Goal: Information Seeking & Learning: Learn about a topic

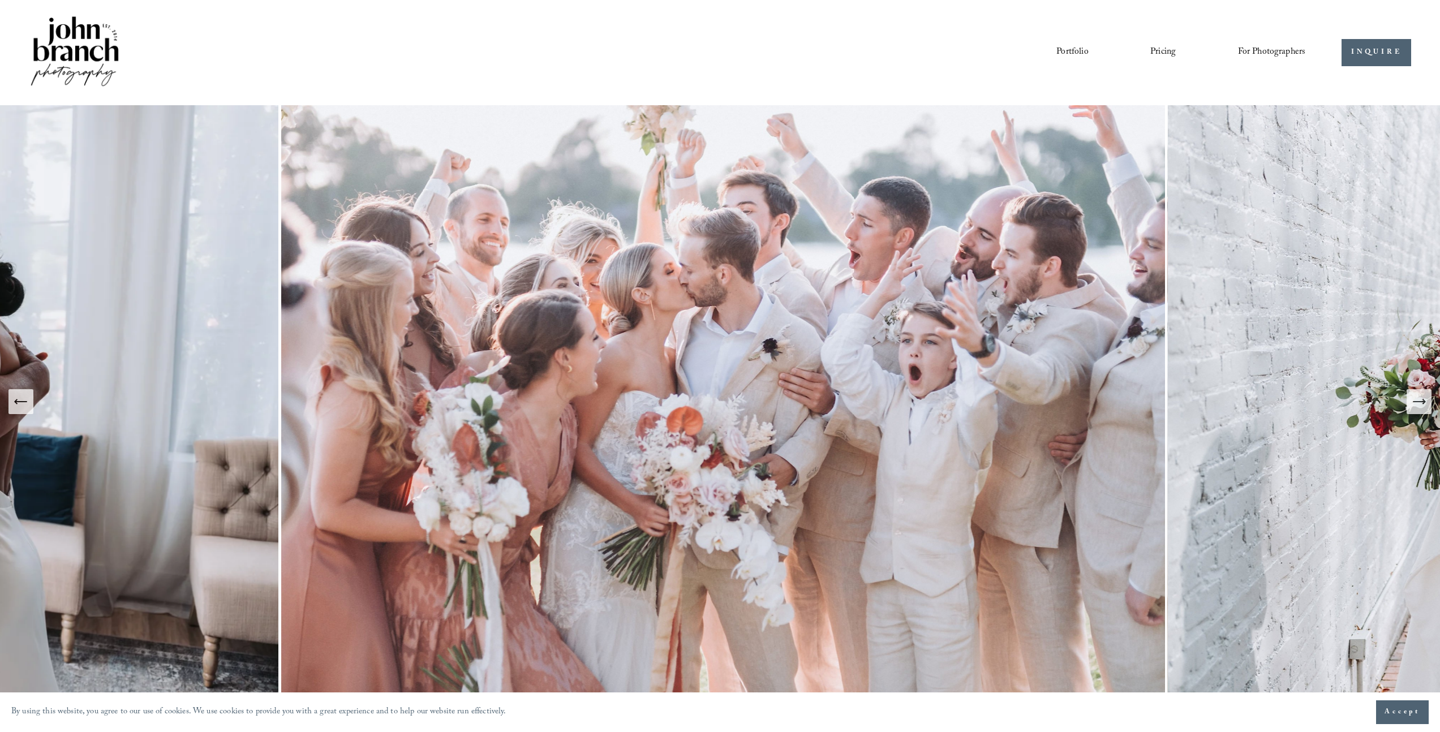
click at [1422, 406] on icon "Next Slide" at bounding box center [1419, 402] width 16 height 16
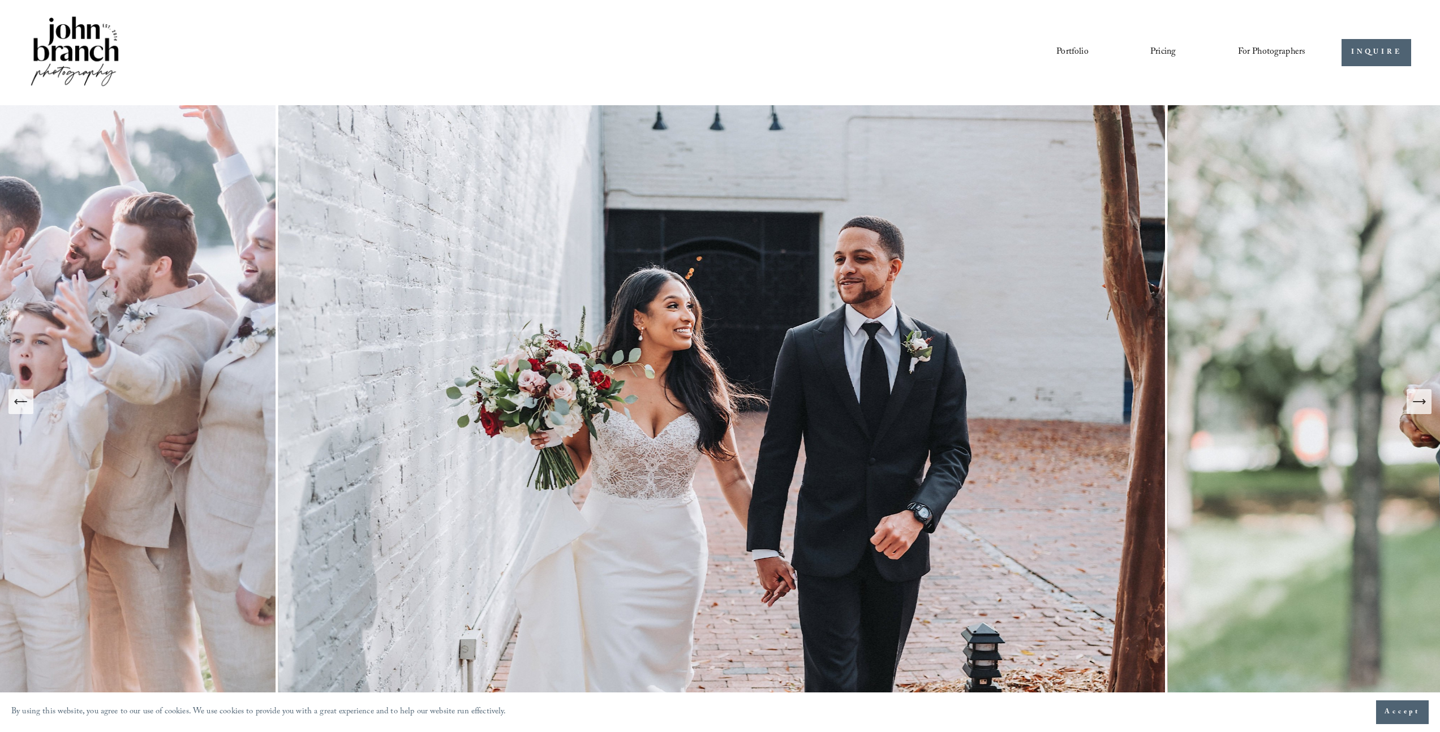
click at [1422, 406] on icon "Next Slide" at bounding box center [1419, 402] width 16 height 16
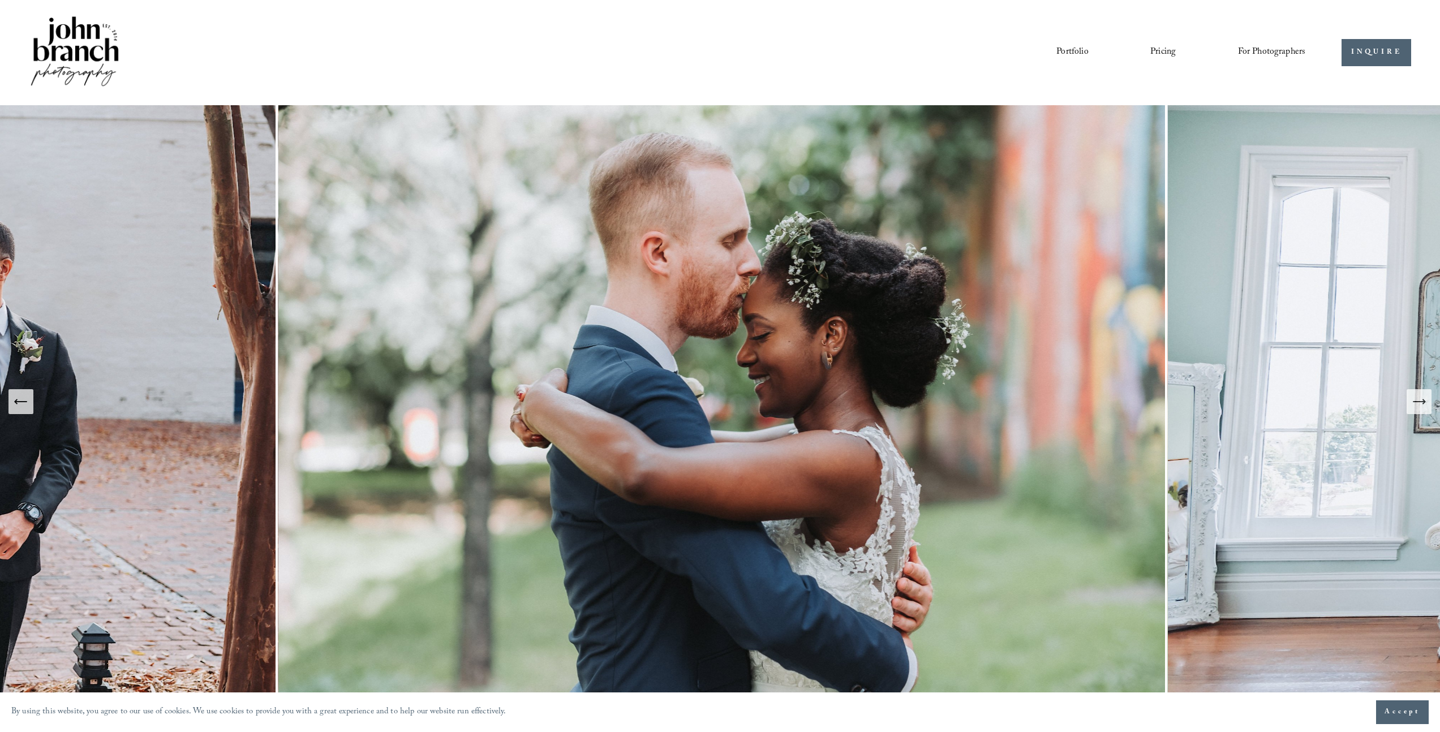
click at [1422, 406] on icon "Next Slide" at bounding box center [1419, 402] width 16 height 16
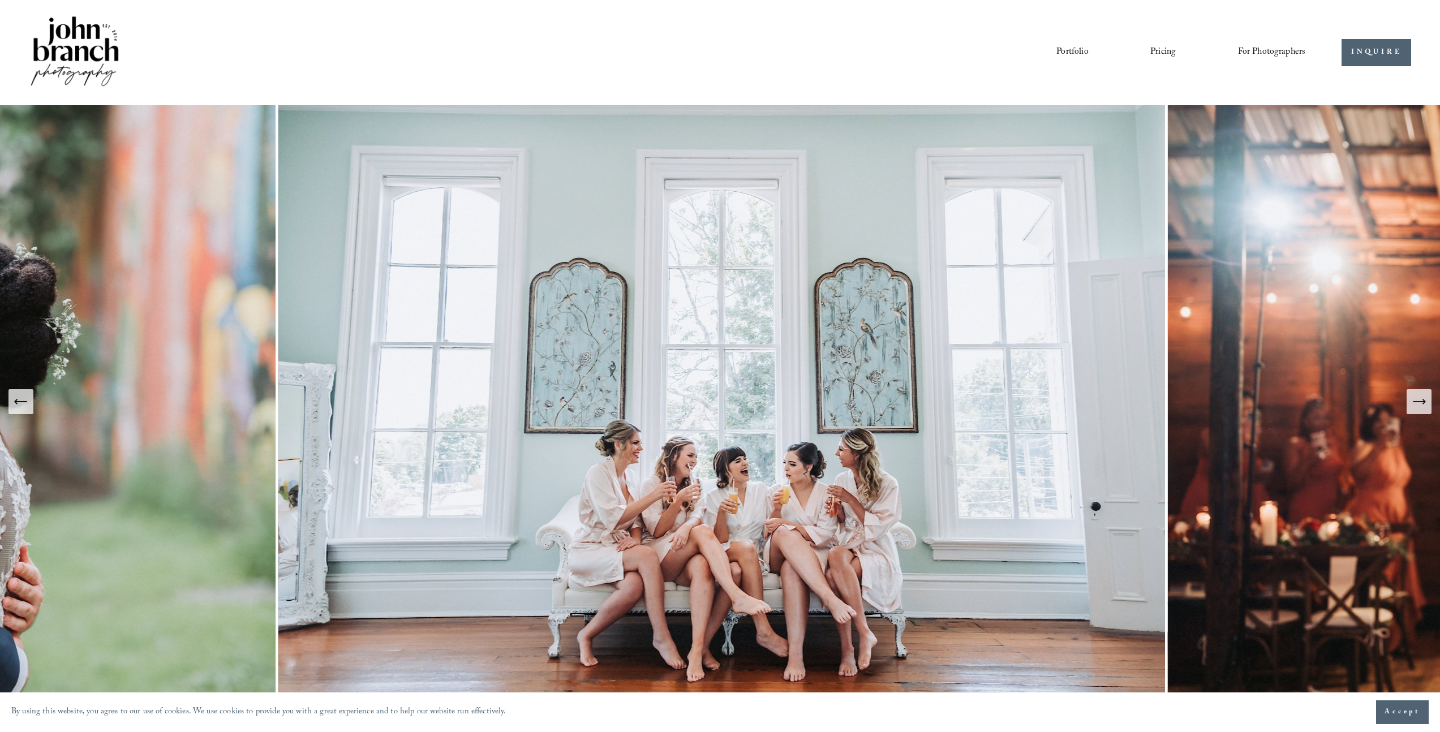
click at [1422, 406] on icon "Next Slide" at bounding box center [1419, 402] width 16 height 16
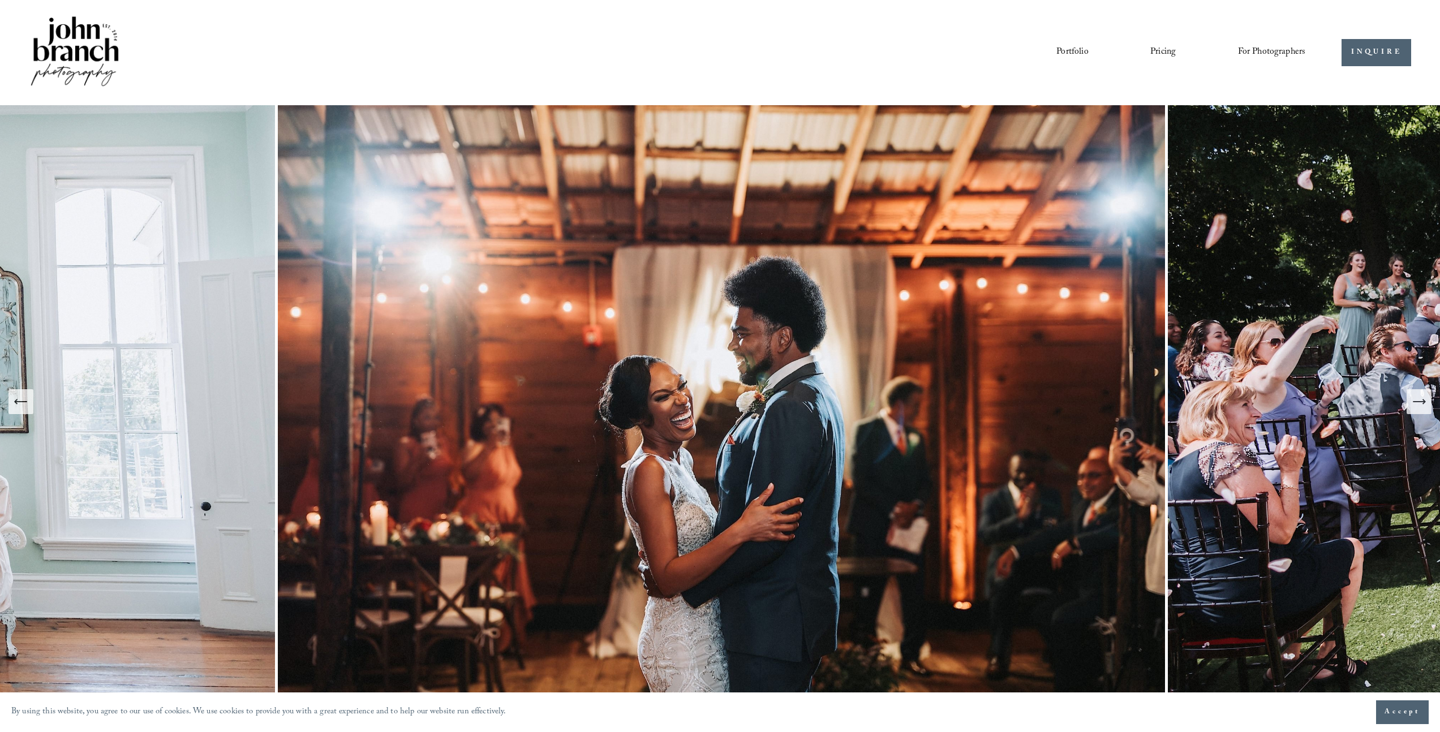
click at [27, 412] on button "Previous Slide" at bounding box center [20, 401] width 25 height 25
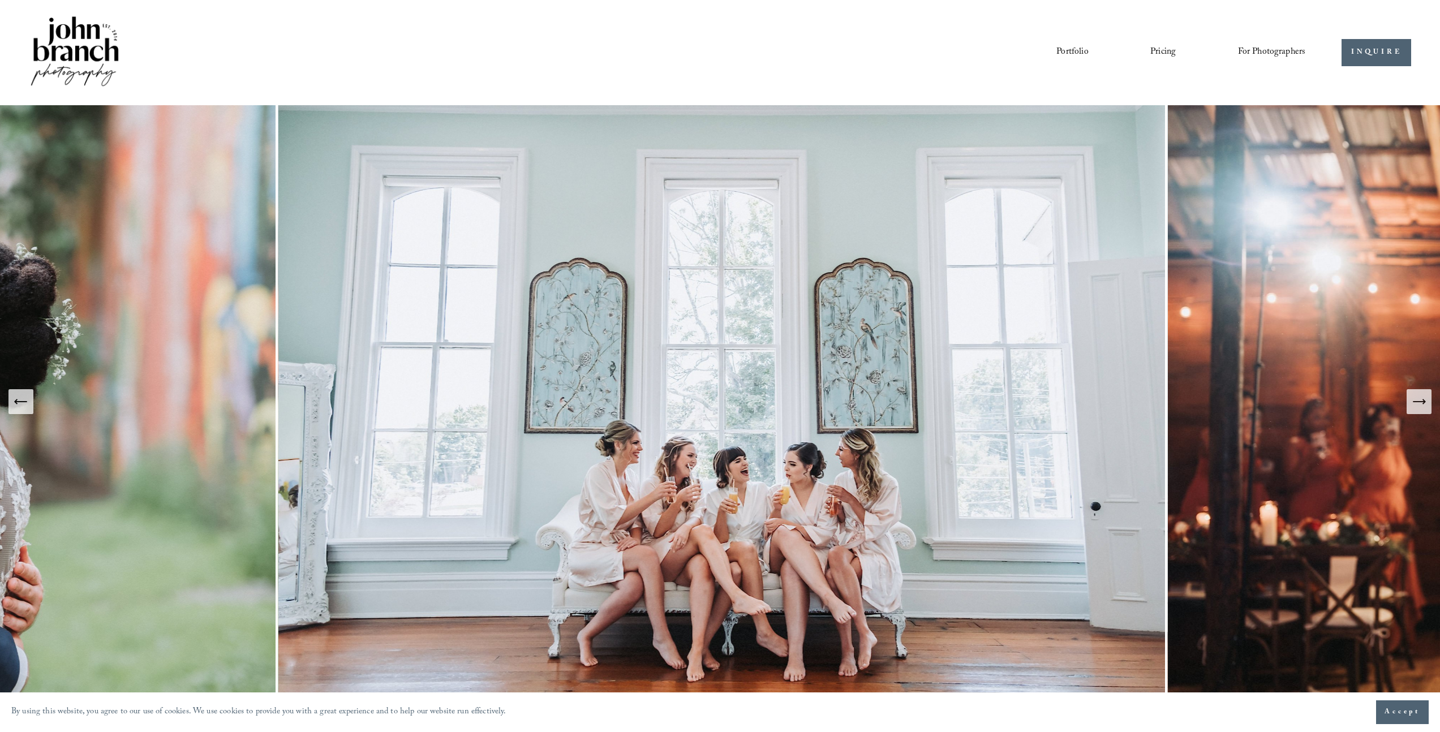
click at [1425, 405] on icon "Next Slide" at bounding box center [1419, 402] width 16 height 16
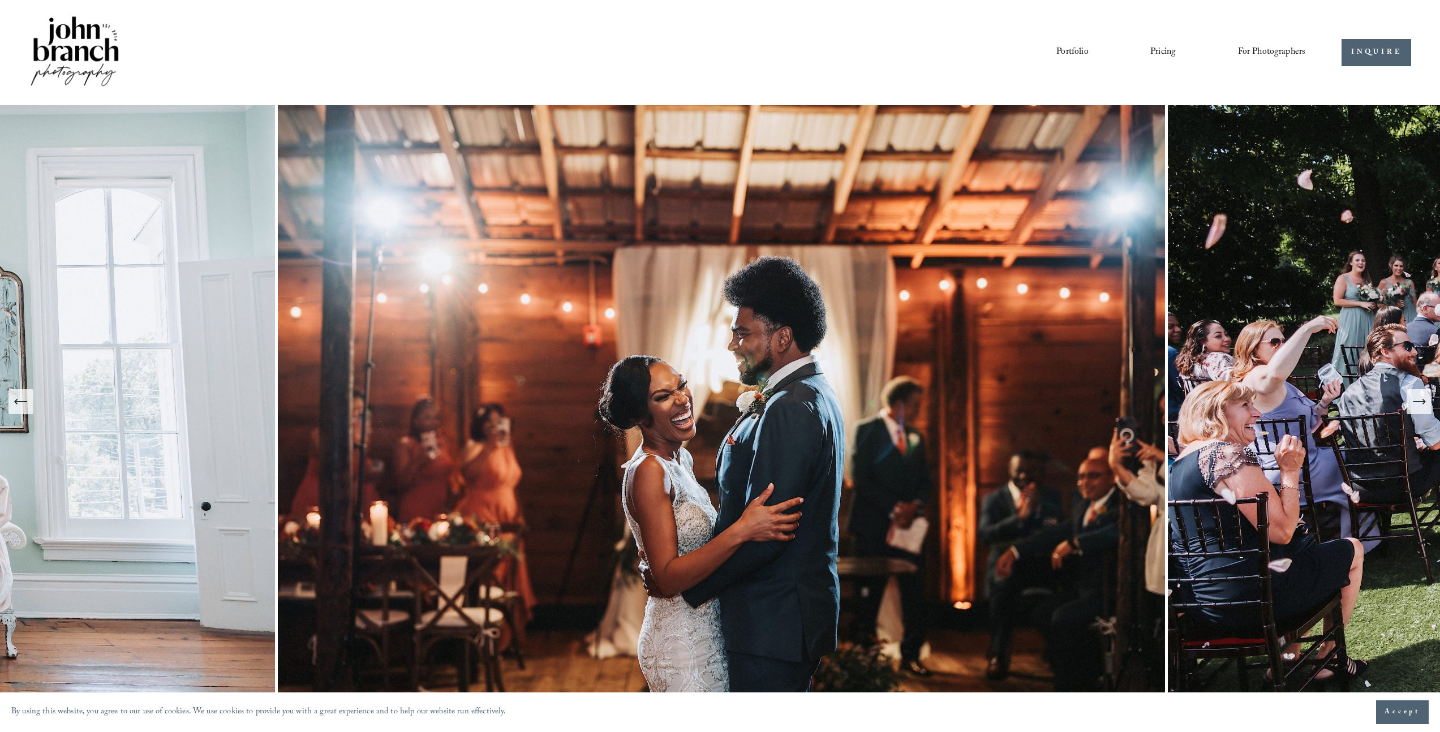
click at [1425, 405] on icon "Next Slide" at bounding box center [1419, 402] width 16 height 16
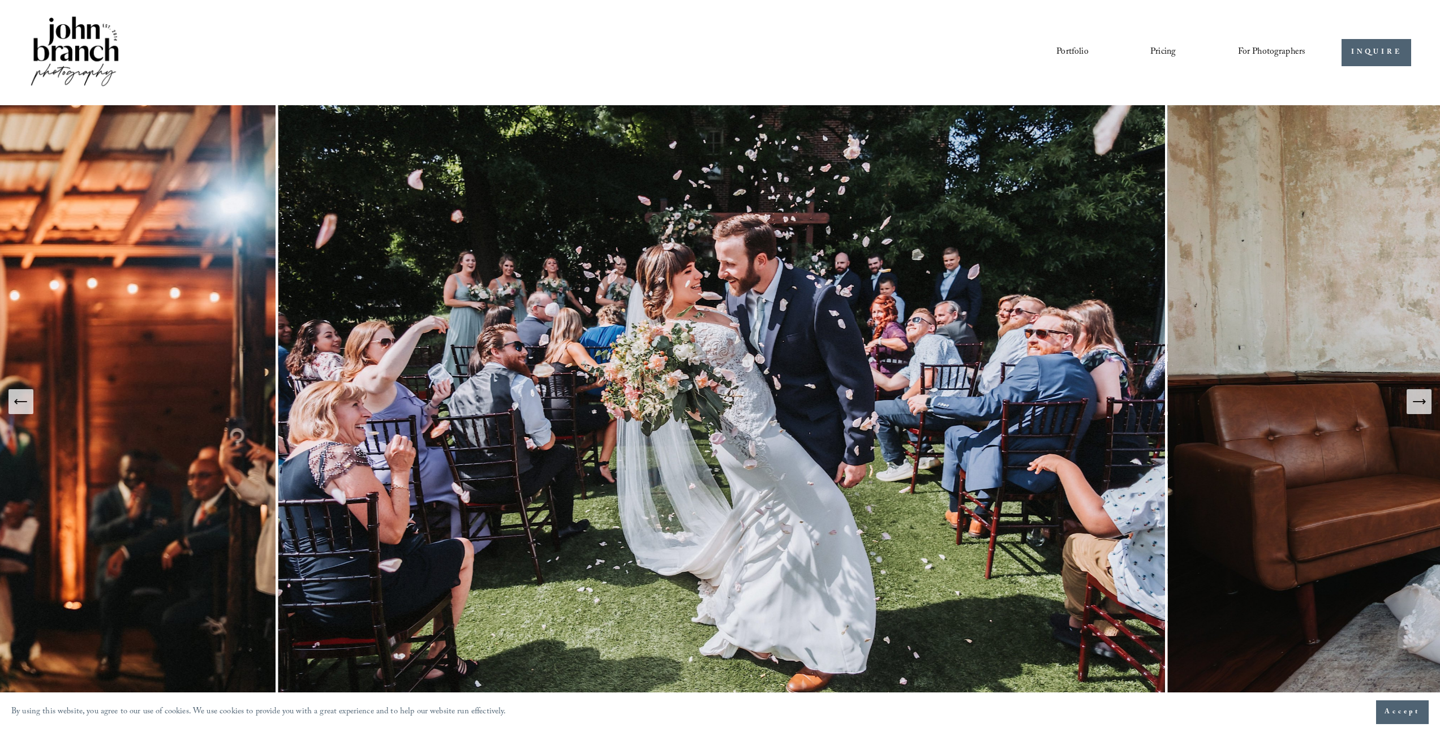
click at [1425, 405] on icon "Next Slide" at bounding box center [1419, 402] width 16 height 16
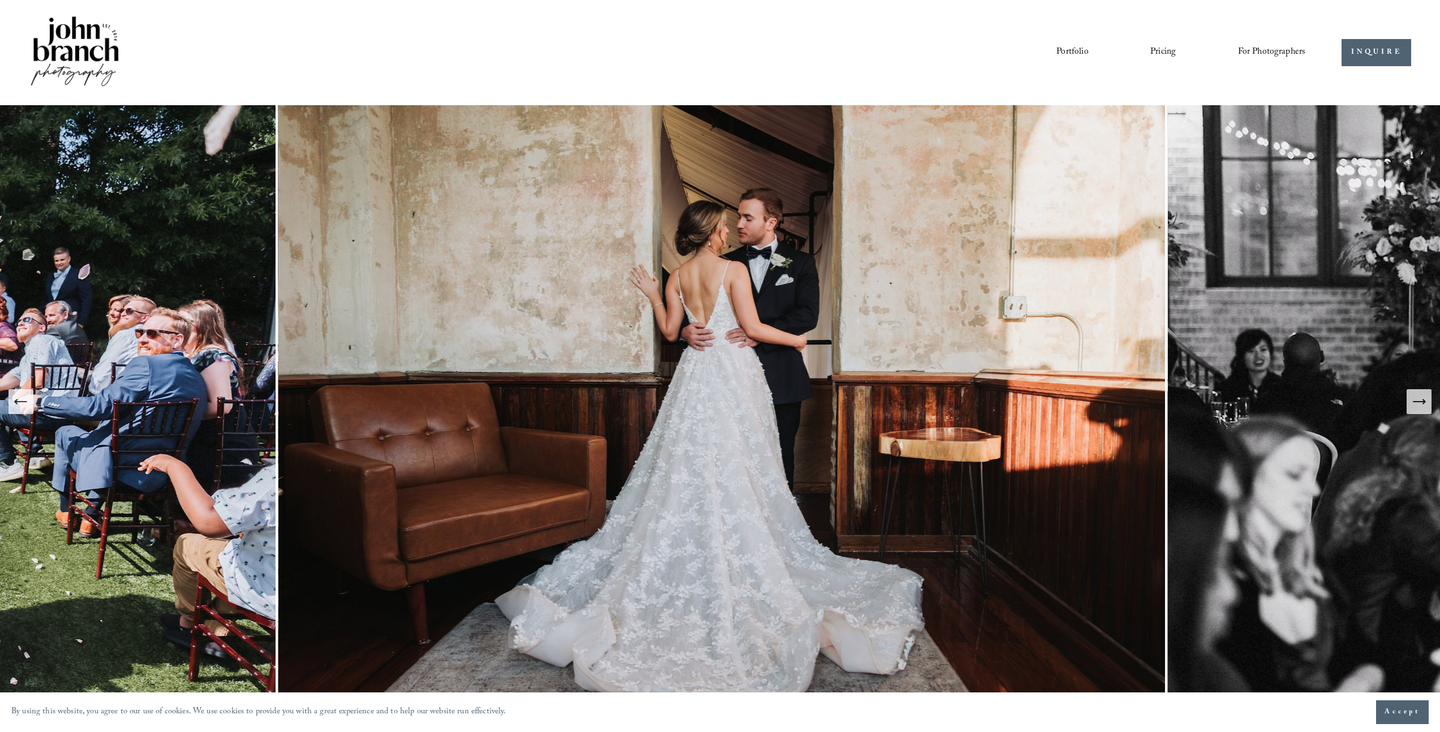
click at [1424, 404] on icon "Next Slide" at bounding box center [1419, 402] width 16 height 16
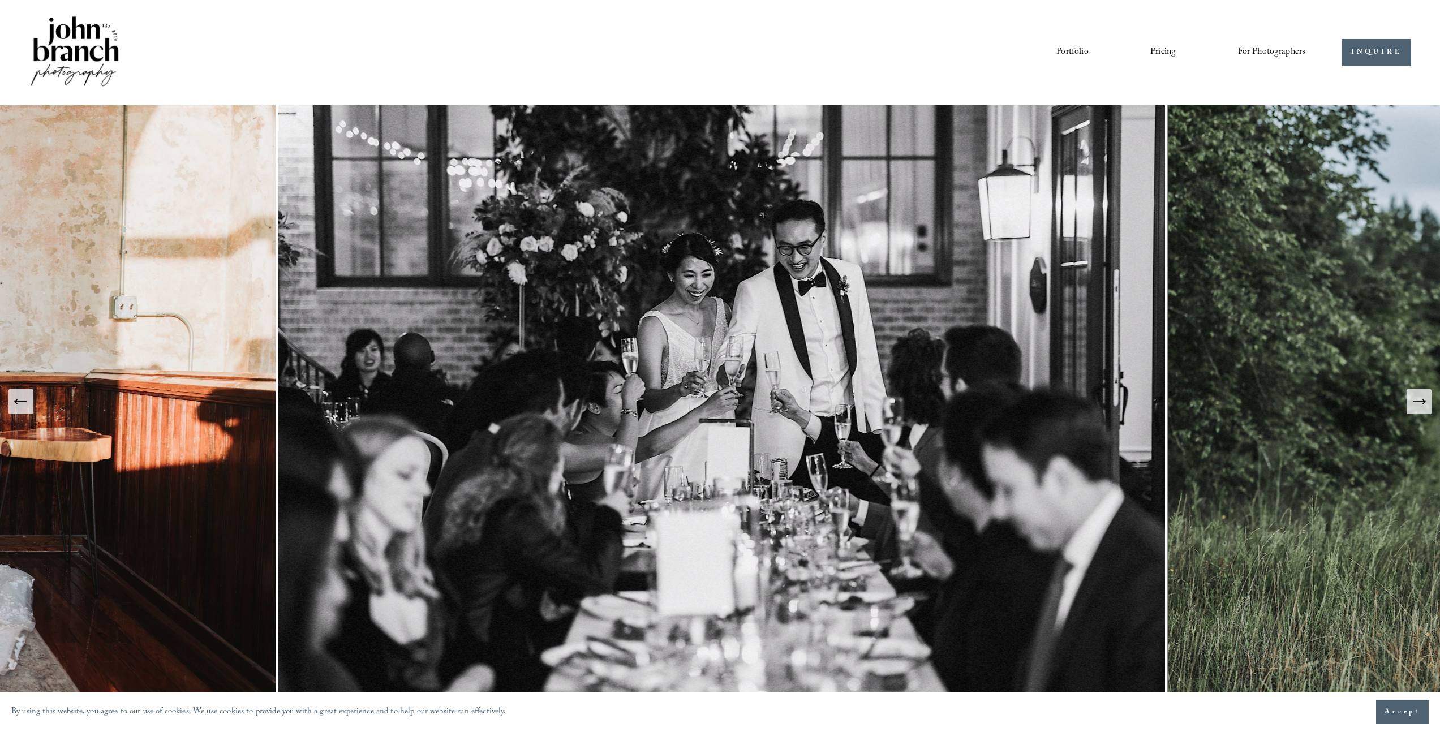
click at [1424, 404] on icon "Next Slide" at bounding box center [1419, 402] width 16 height 16
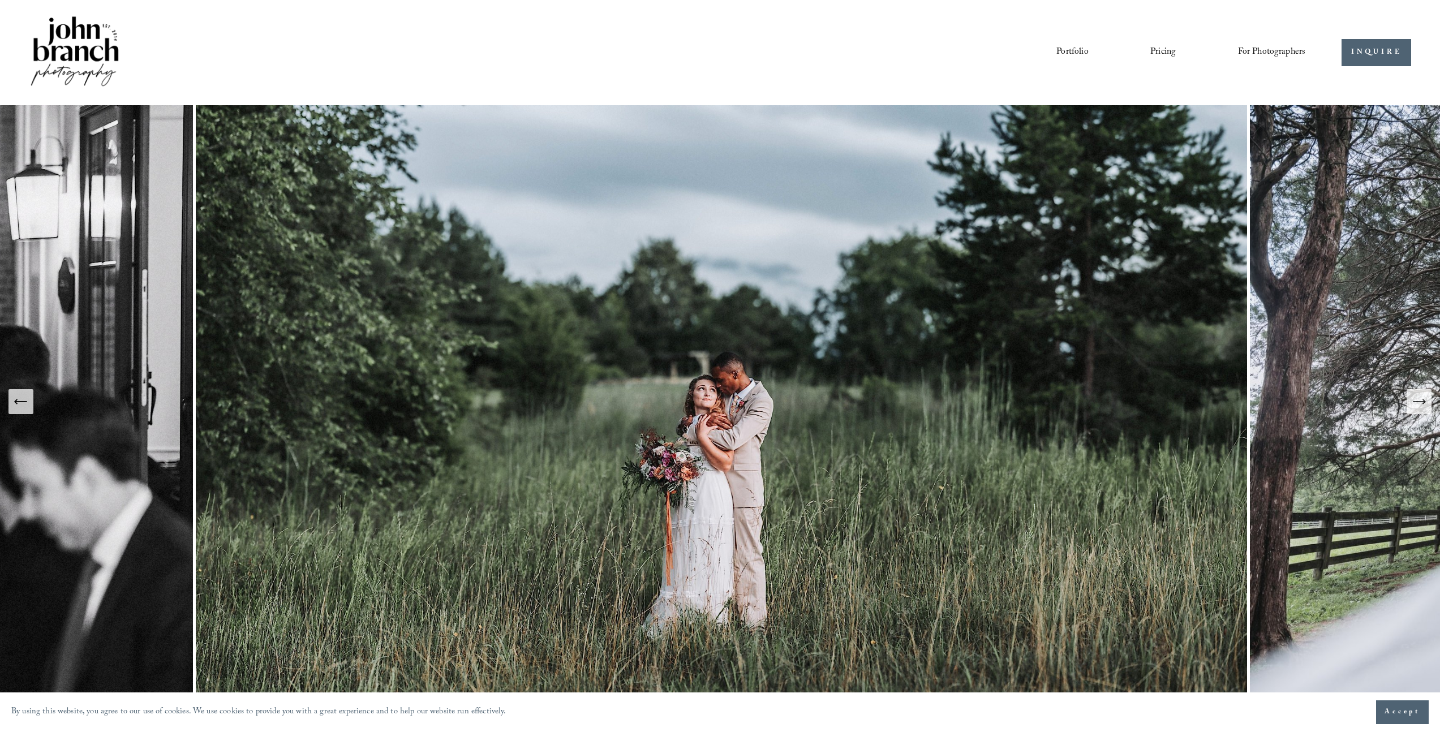
click at [1424, 404] on icon "Next Slide" at bounding box center [1419, 402] width 16 height 16
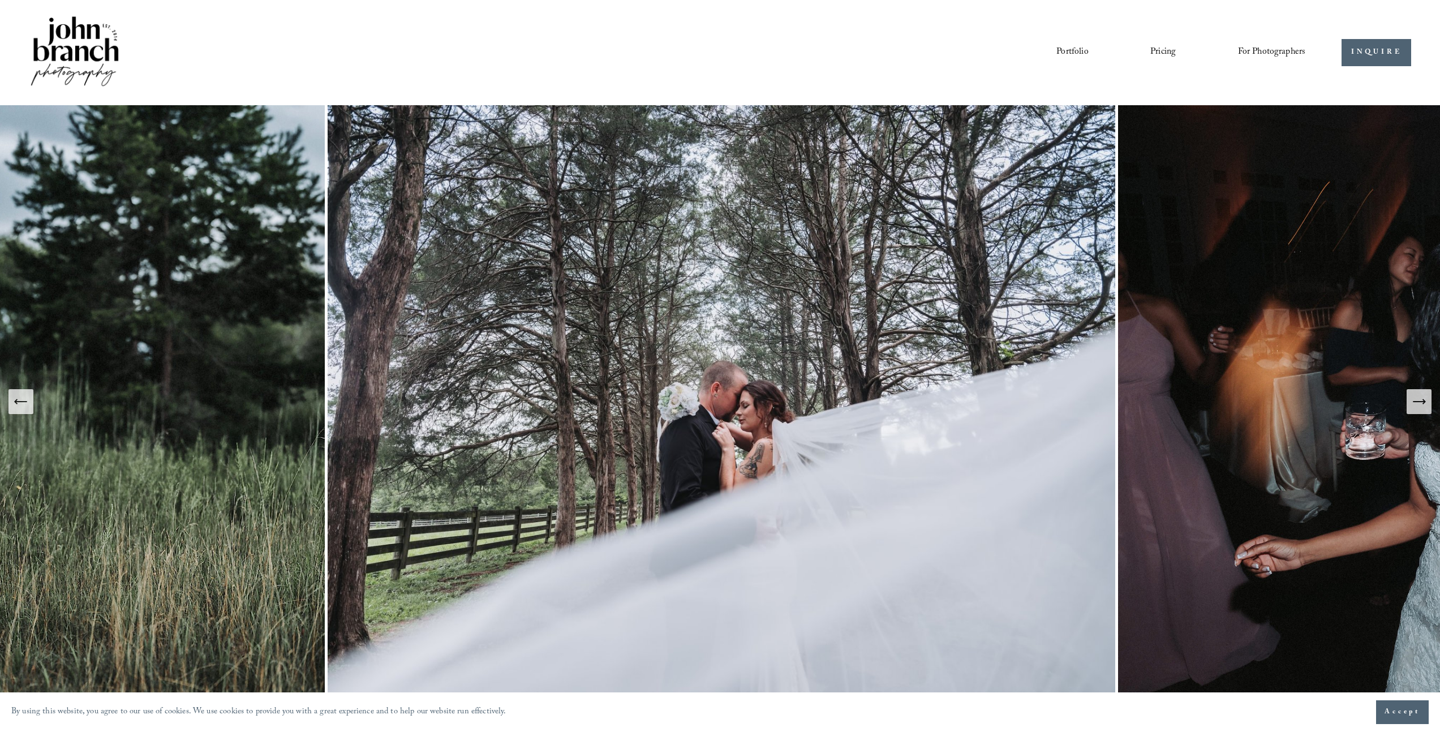
click at [1424, 404] on icon "Next Slide" at bounding box center [1419, 402] width 16 height 16
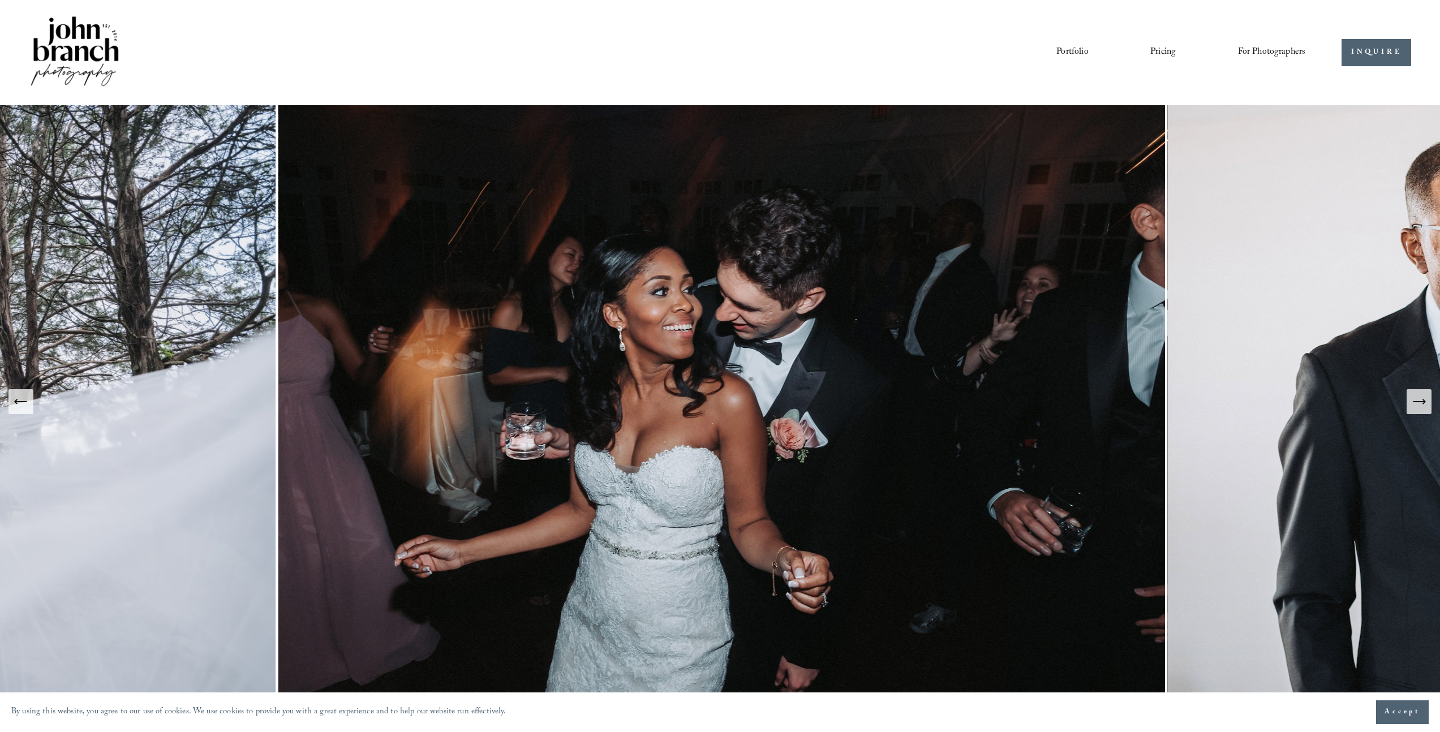
click at [1424, 404] on icon "Next Slide" at bounding box center [1419, 402] width 16 height 16
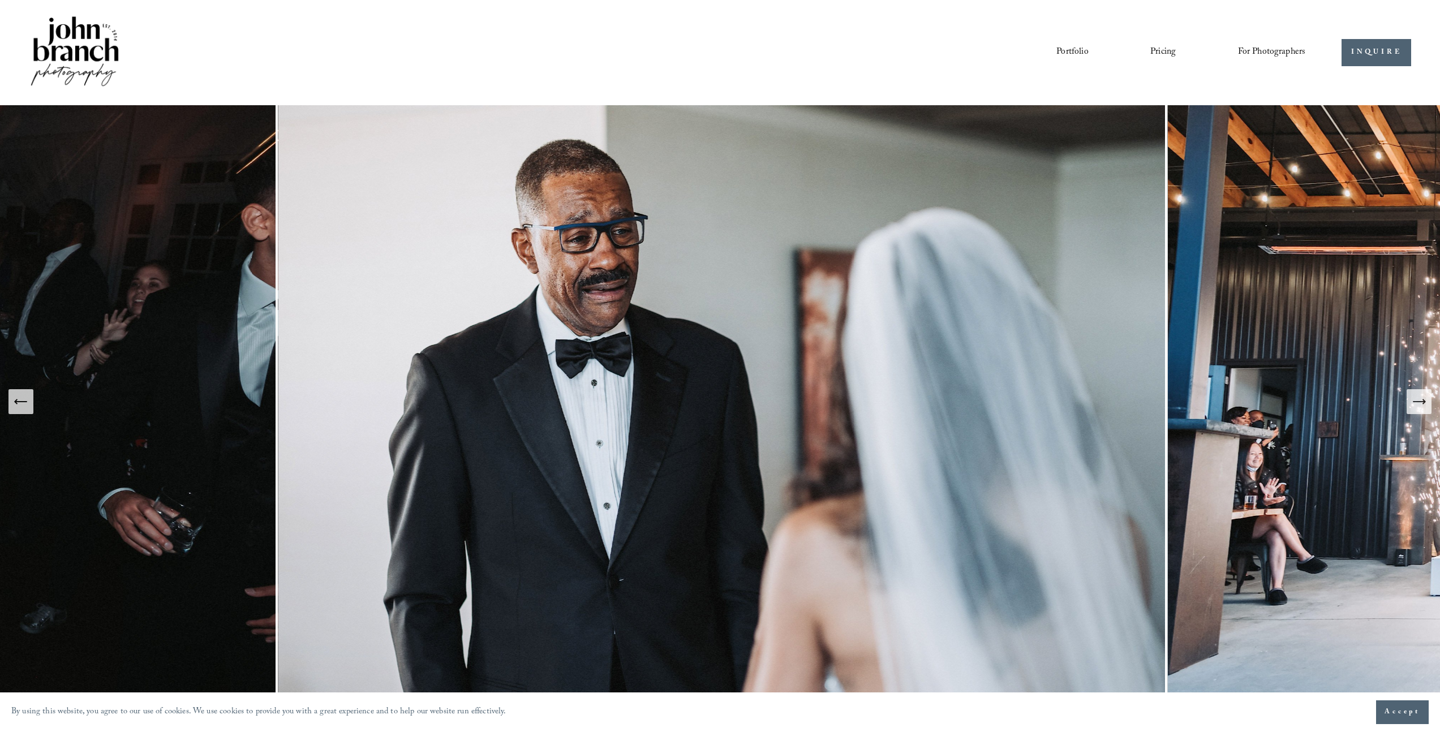
click at [1156, 48] on link "Pricing" at bounding box center [1162, 52] width 25 height 19
